Goal: Transaction & Acquisition: Purchase product/service

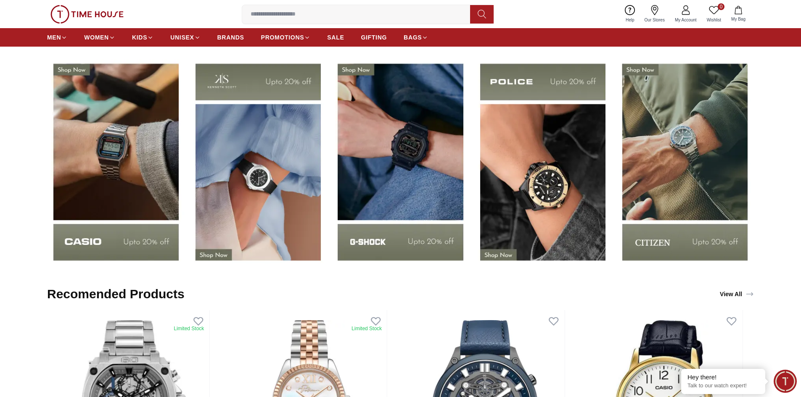
scroll to position [1387, 0]
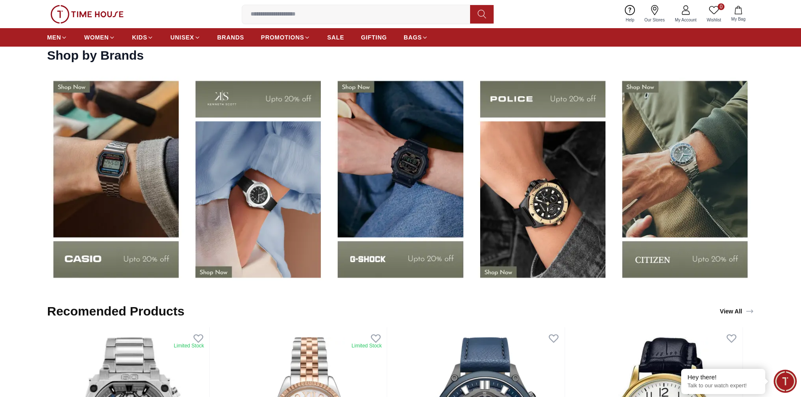
click at [118, 185] on img at bounding box center [116, 179] width 138 height 216
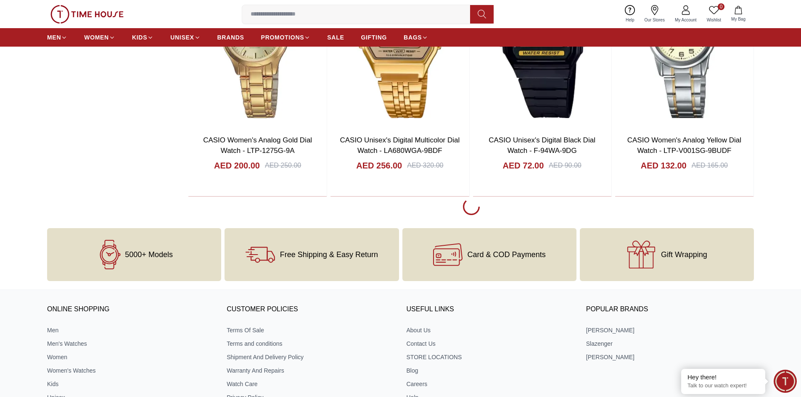
scroll to position [1597, 0]
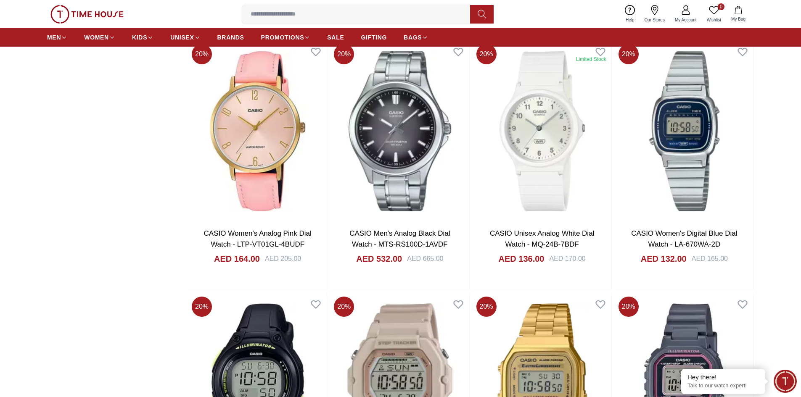
scroll to position [2354, 0]
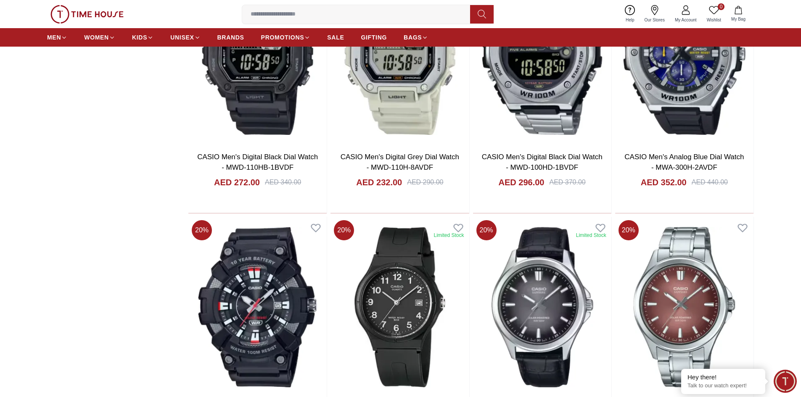
scroll to position [4161, 0]
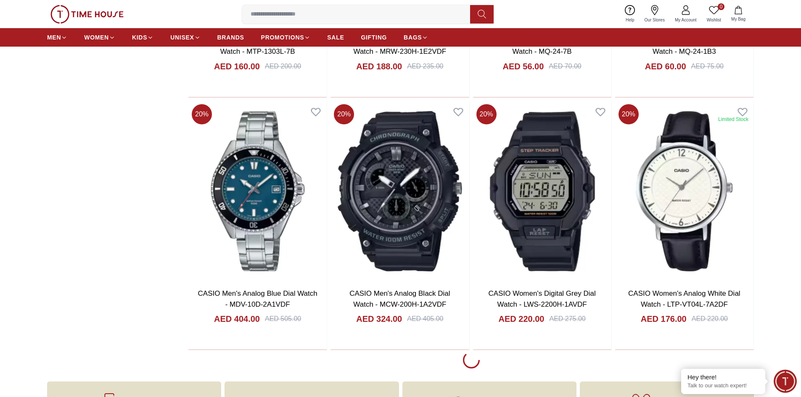
scroll to position [6557, 0]
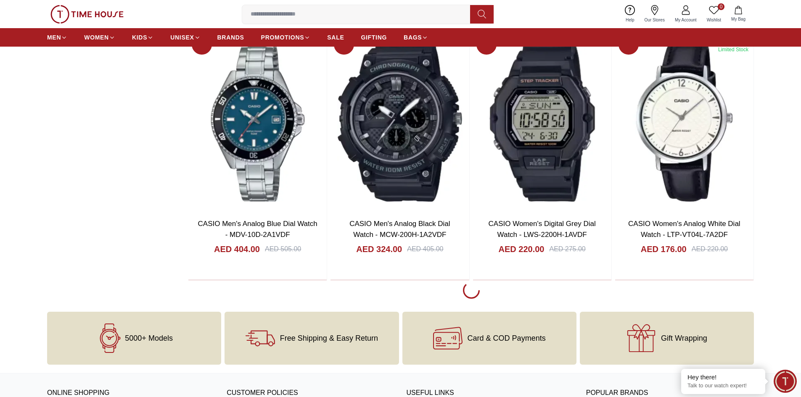
scroll to position [6515, 0]
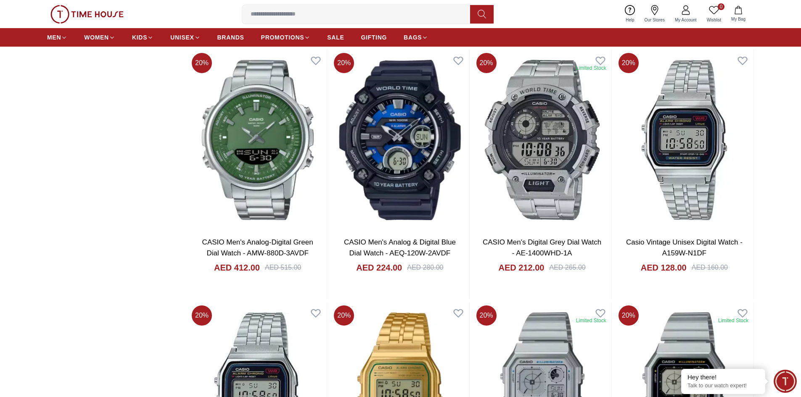
scroll to position [8448, 0]
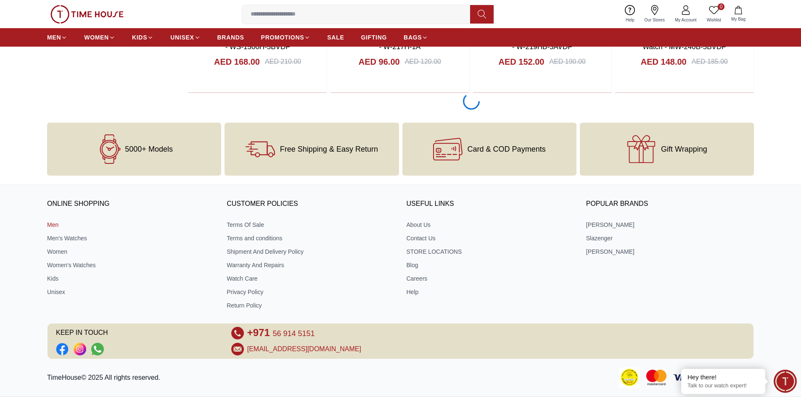
scroll to position [9121, 0]
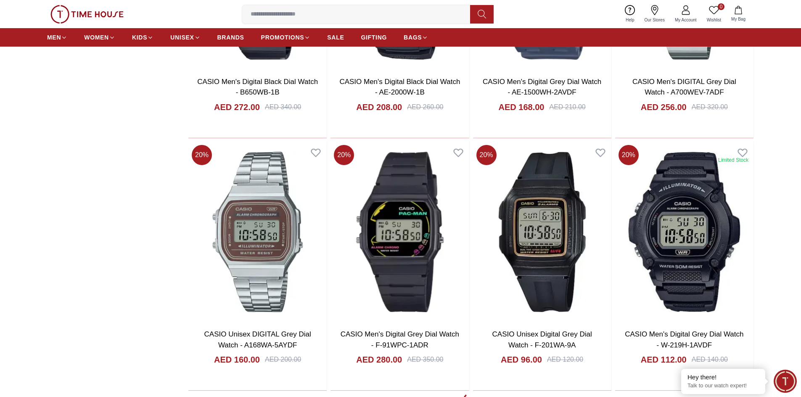
scroll to position [11642, 0]
